Goal: Complete application form

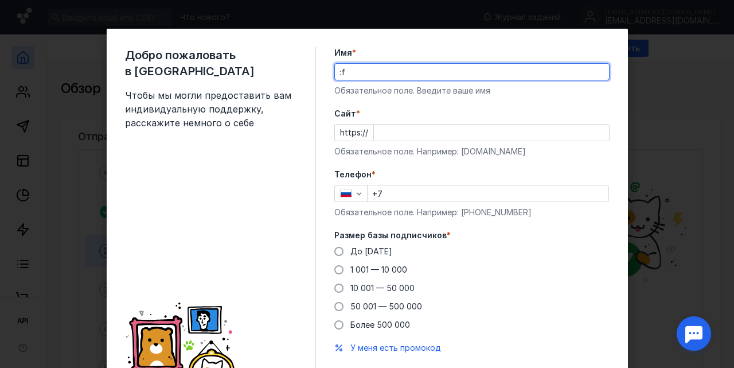
type input ":"
type input "[PERSON_NAME]"
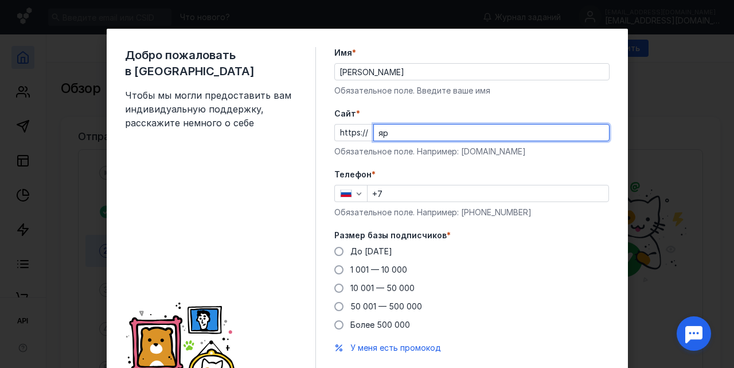
type input "я"
type input "[DOMAIN_NAME]"
click at [415, 196] on input "+7" at bounding box center [488, 193] width 241 height 16
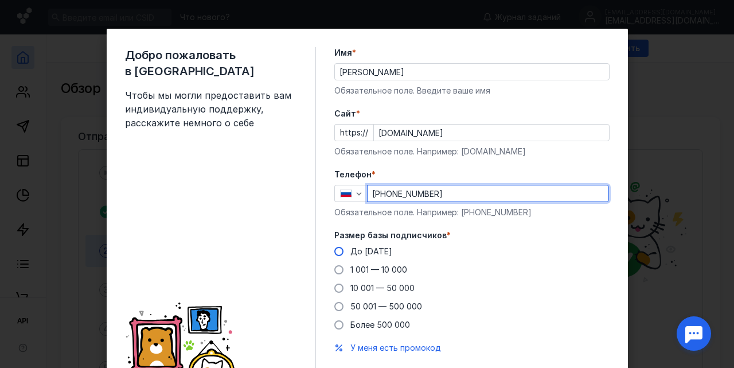
type input "[PHONE_NUMBER]"
click at [340, 252] on span at bounding box center [339, 251] width 9 height 9
click at [0, 0] on input "До [DATE]" at bounding box center [0, 0] width 0 height 0
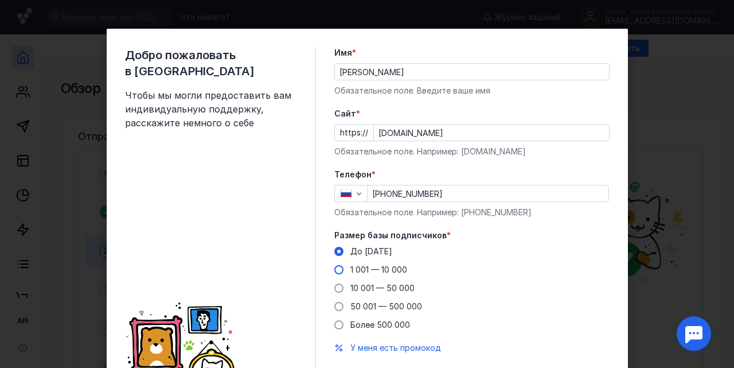
click at [342, 266] on span at bounding box center [339, 269] width 9 height 9
click at [0, 0] on input "1 001 — 10 000" at bounding box center [0, 0] width 0 height 0
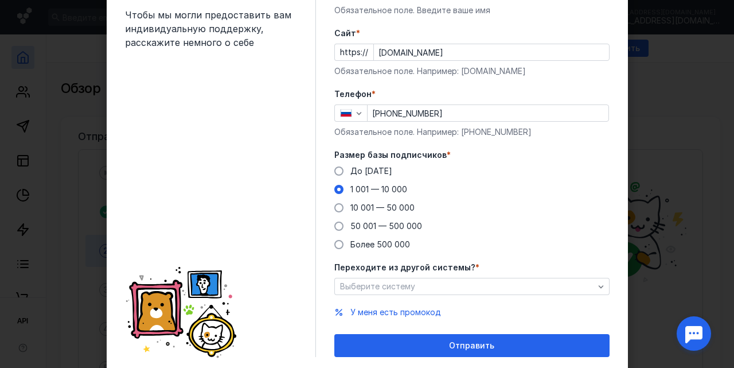
scroll to position [94, 0]
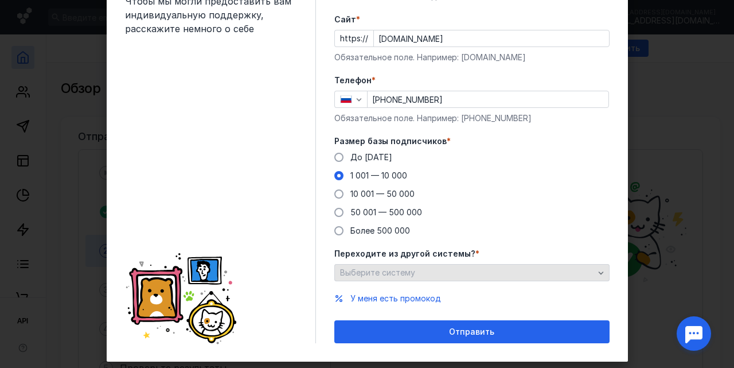
click at [417, 269] on div "Выберите систему" at bounding box center [467, 273] width 260 height 10
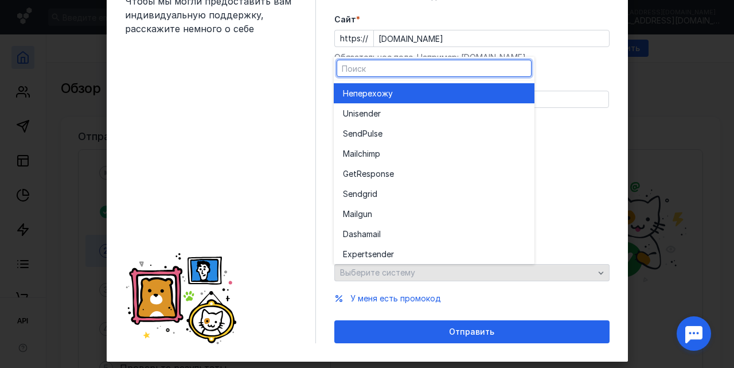
click at [417, 269] on div "Выберите систему" at bounding box center [467, 273] width 260 height 10
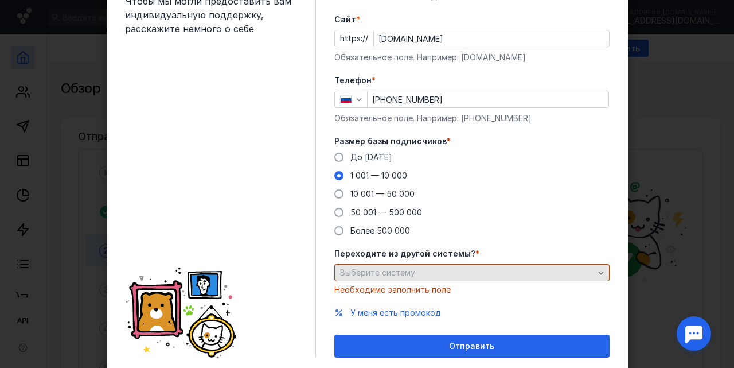
click at [417, 269] on div "Выберите систему" at bounding box center [467, 273] width 260 height 10
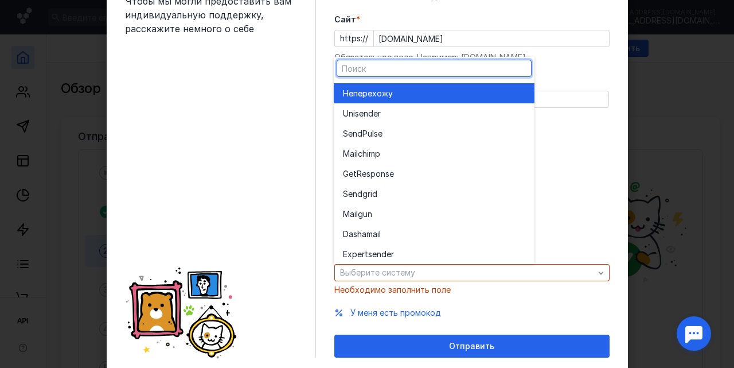
click at [421, 98] on div "Не перехожу" at bounding box center [434, 93] width 182 height 11
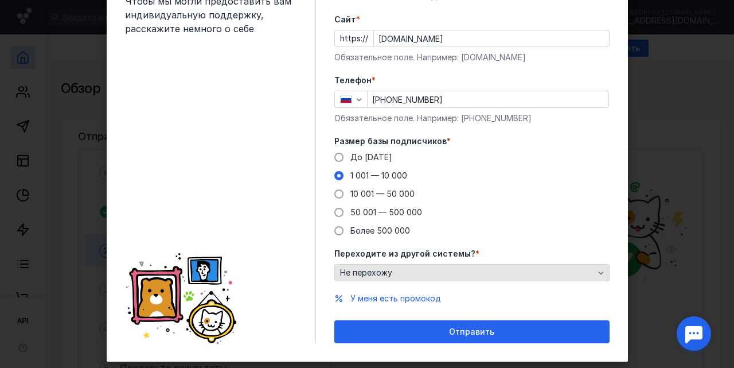
click at [431, 278] on div "Не перехожу" at bounding box center [472, 272] width 275 height 17
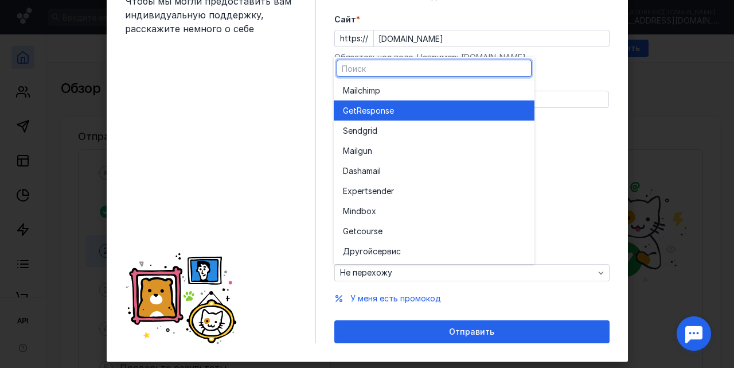
scroll to position [63, 0]
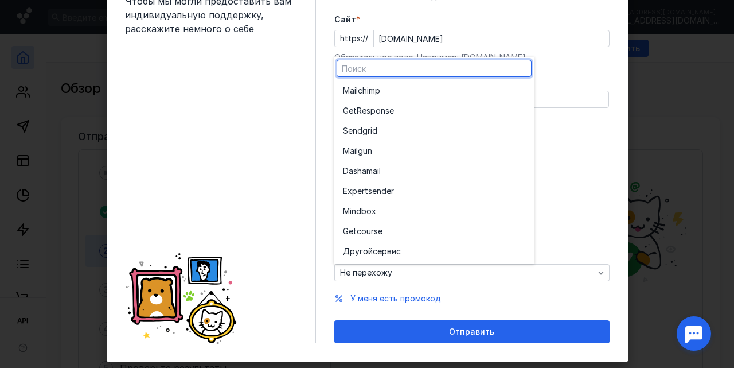
click at [547, 219] on div "До [DATE] 1 001 — 10 000 10 001 — 50 000 50 001 — 500 000 Более 500 000" at bounding box center [472, 193] width 275 height 85
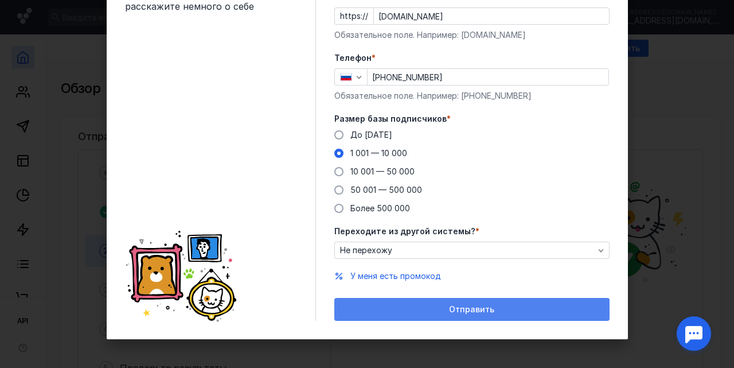
scroll to position [116, 0]
click at [479, 308] on span "Отправить" at bounding box center [471, 310] width 45 height 10
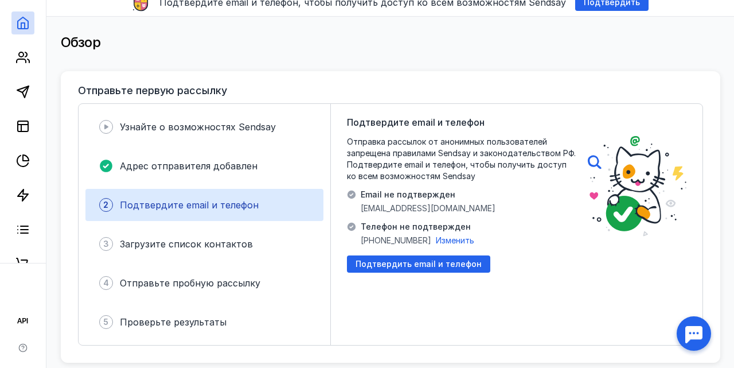
scroll to position [49, 0]
